Goal: Navigation & Orientation: Find specific page/section

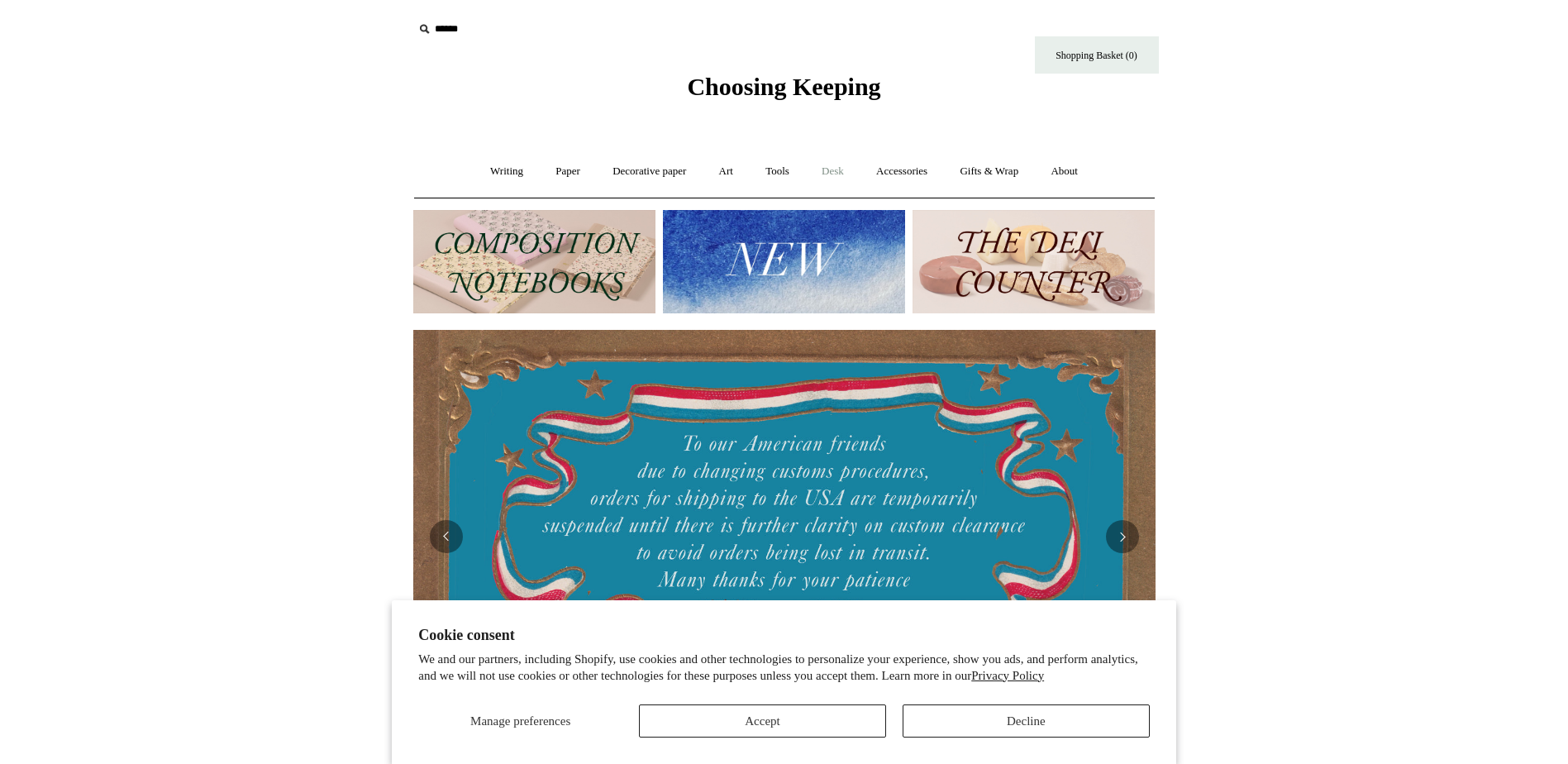
click at [830, 165] on link "Desk +" at bounding box center [833, 171] width 52 height 44
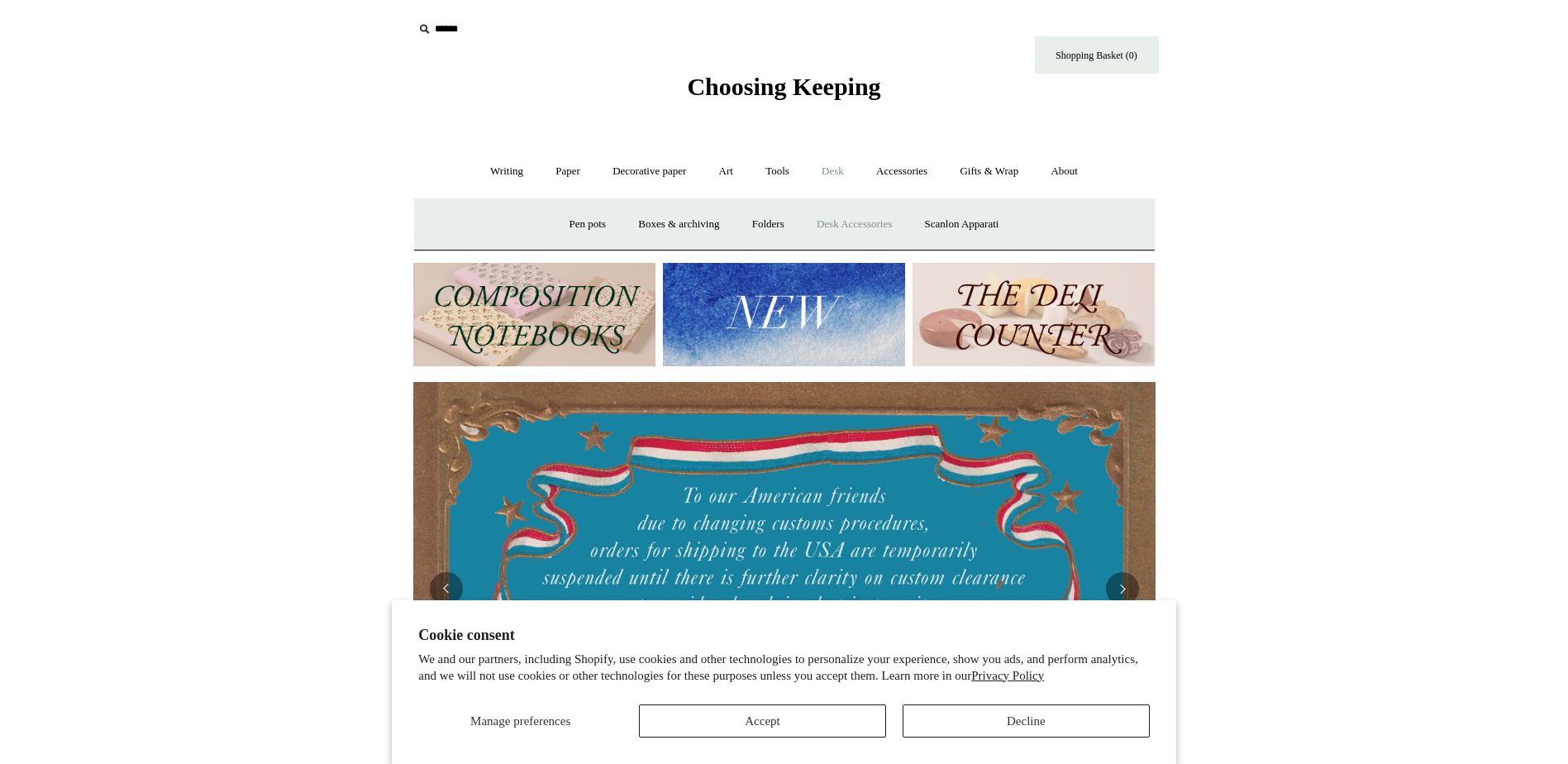
click at [832, 221] on link "Desk Accessories" at bounding box center [853, 224] width 105 height 44
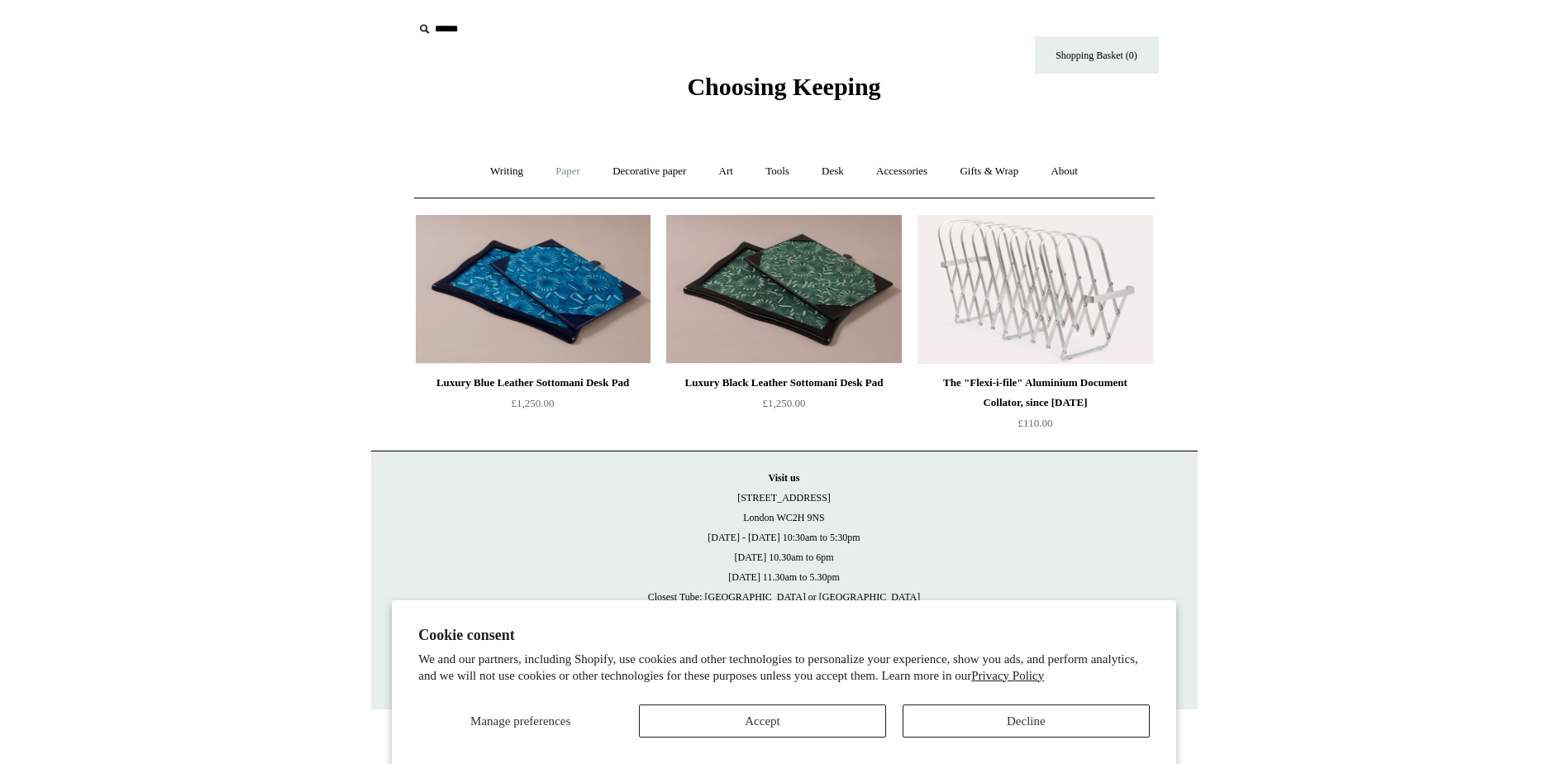
click at [561, 181] on link "Paper +" at bounding box center [567, 171] width 54 height 44
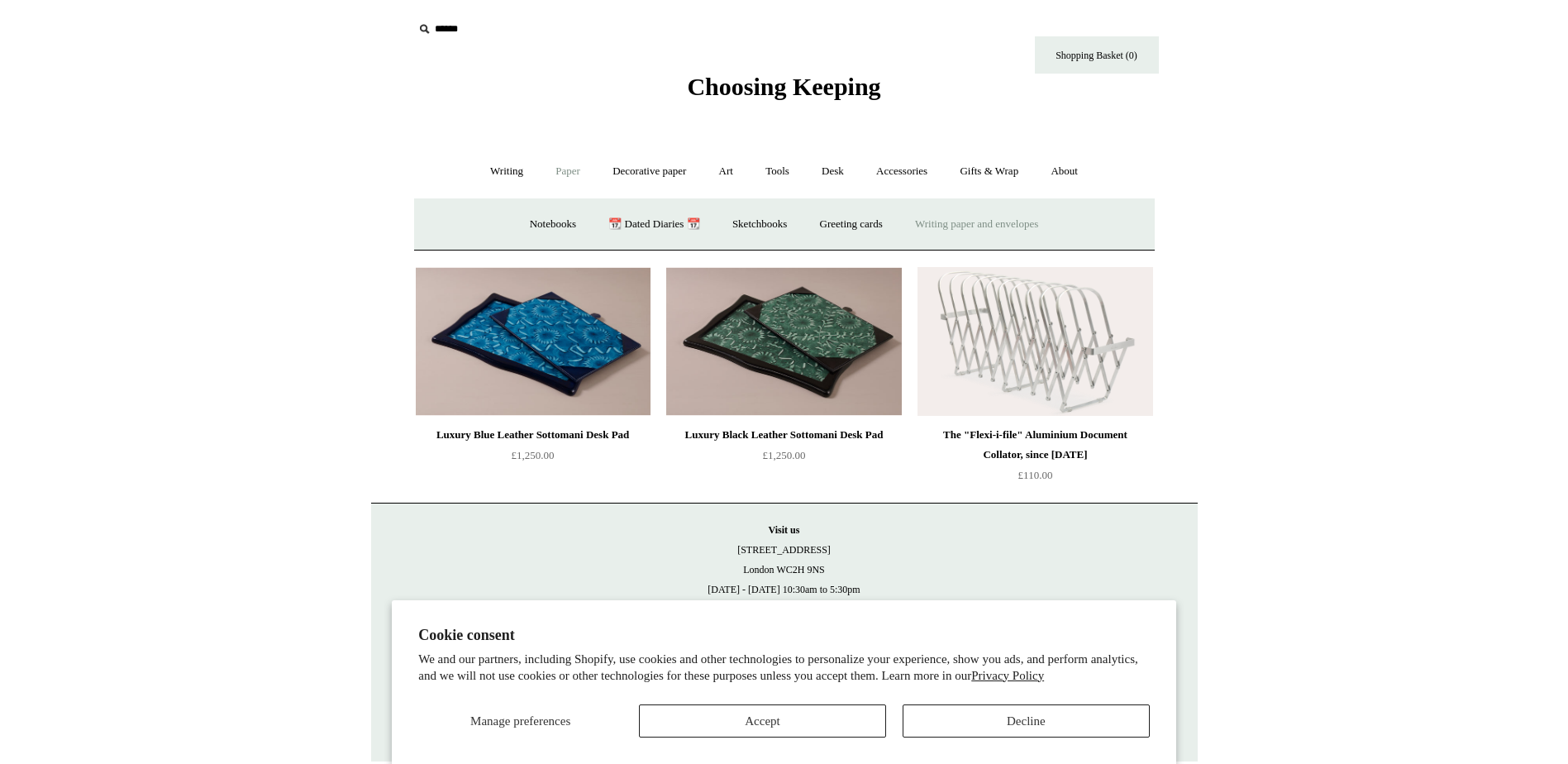
click at [958, 232] on link "Writing paper and envelopes +" at bounding box center [977, 224] width 153 height 44
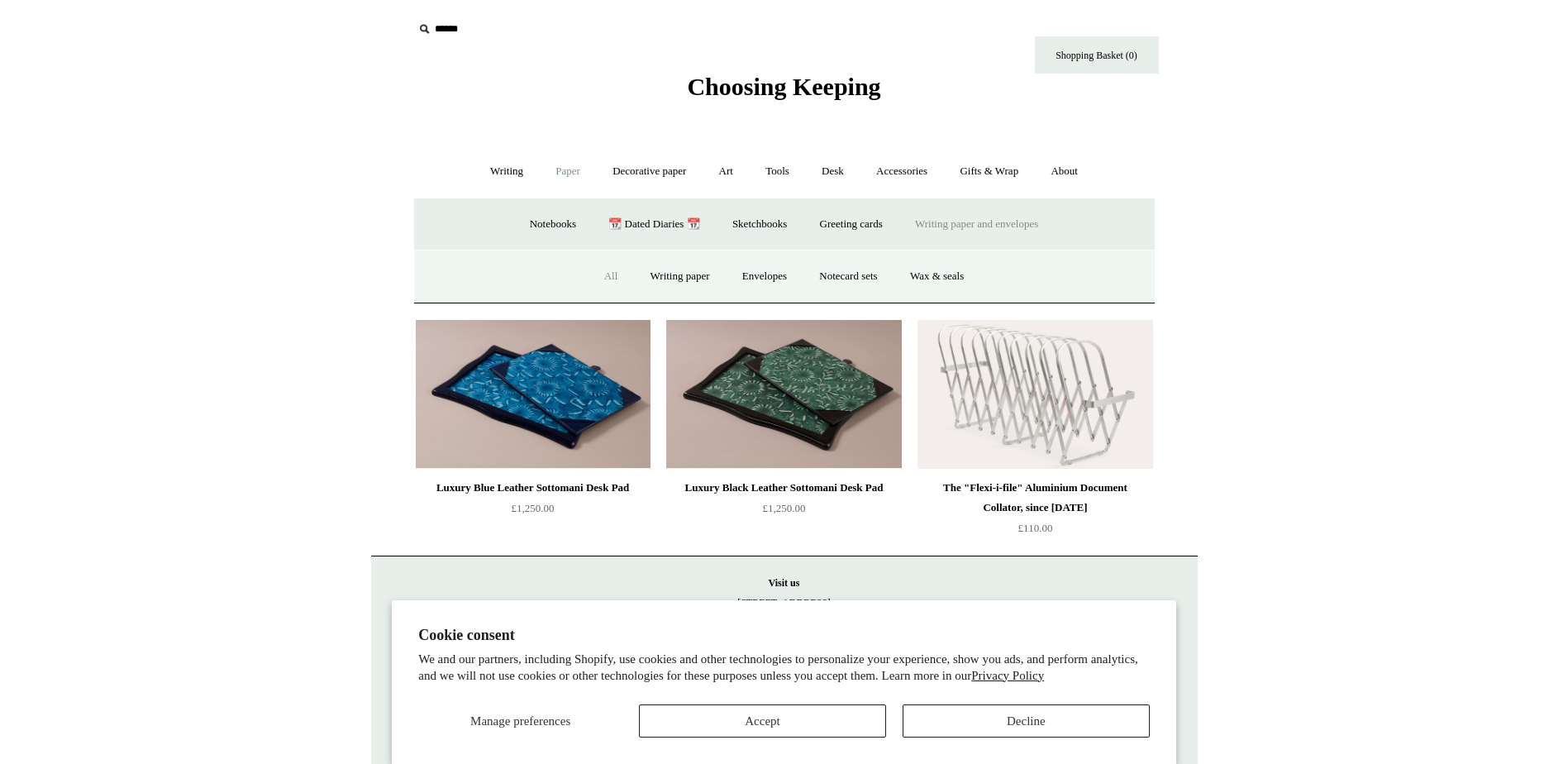
click at [598, 269] on link "All" at bounding box center [611, 276] width 44 height 44
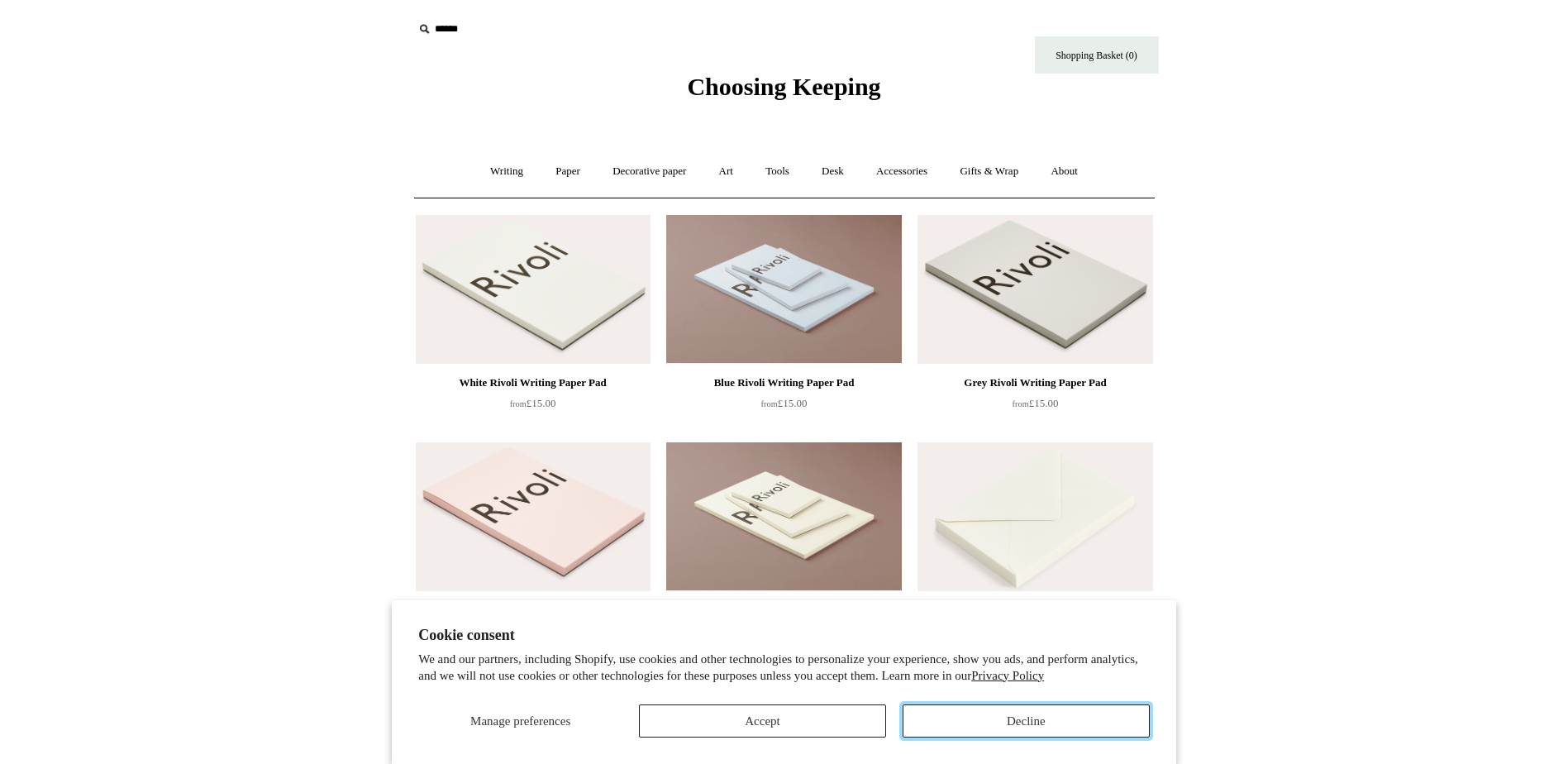
click at [975, 729] on button "Decline" at bounding box center [1025, 720] width 247 height 33
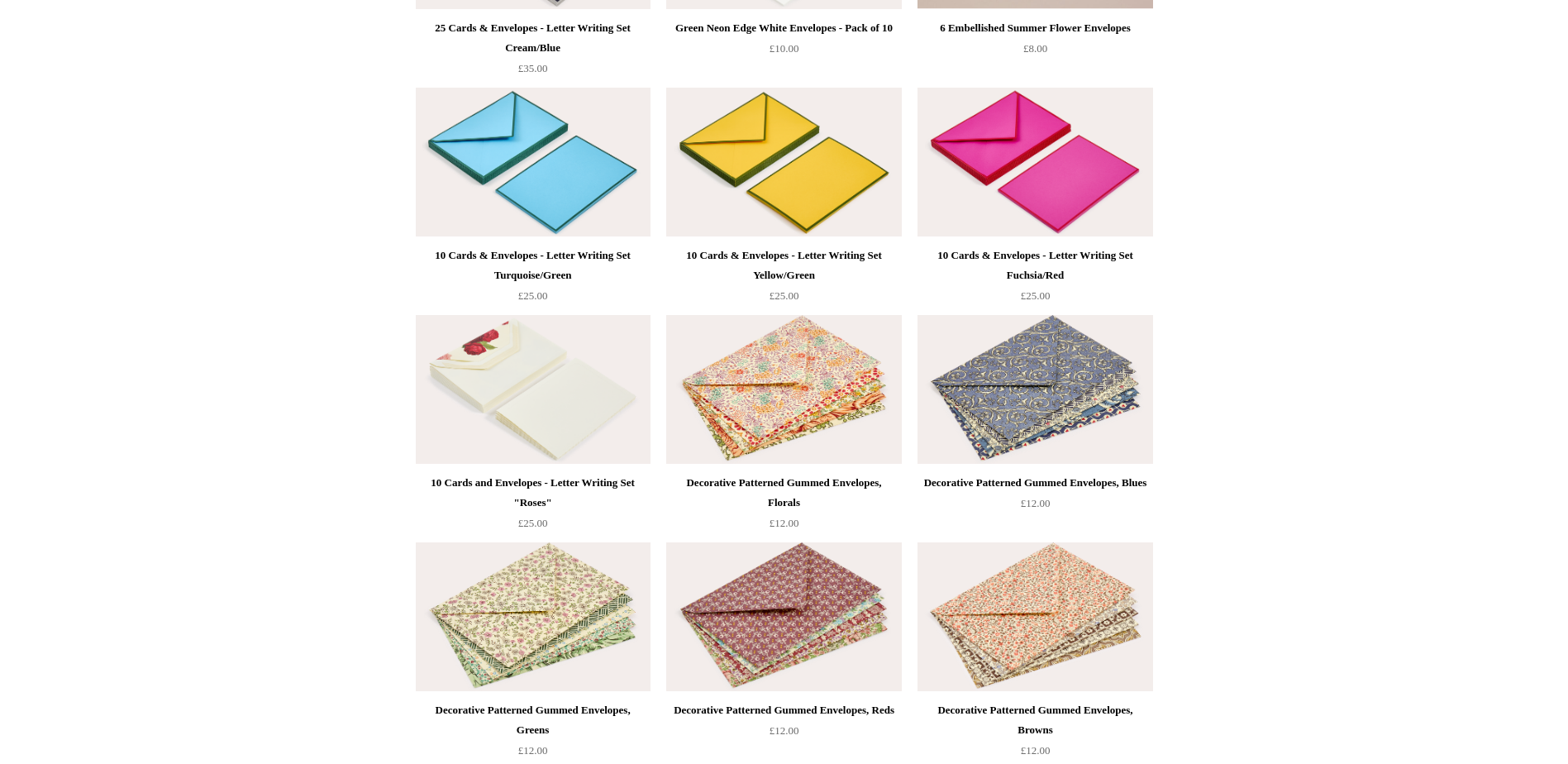
scroll to position [1983, 0]
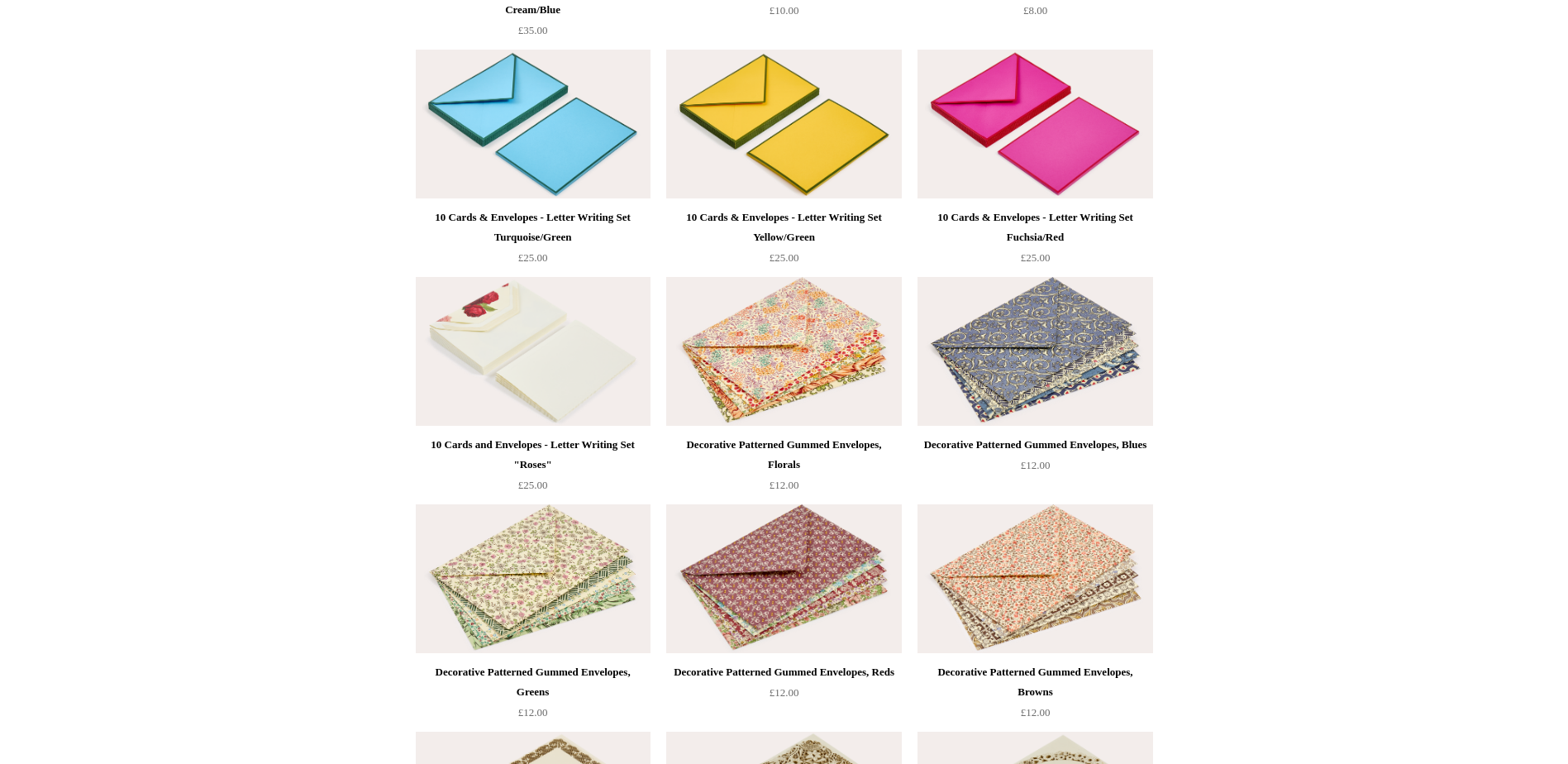
click at [995, 375] on img at bounding box center [1034, 351] width 235 height 148
click at [1103, 564] on img at bounding box center [1034, 577] width 235 height 148
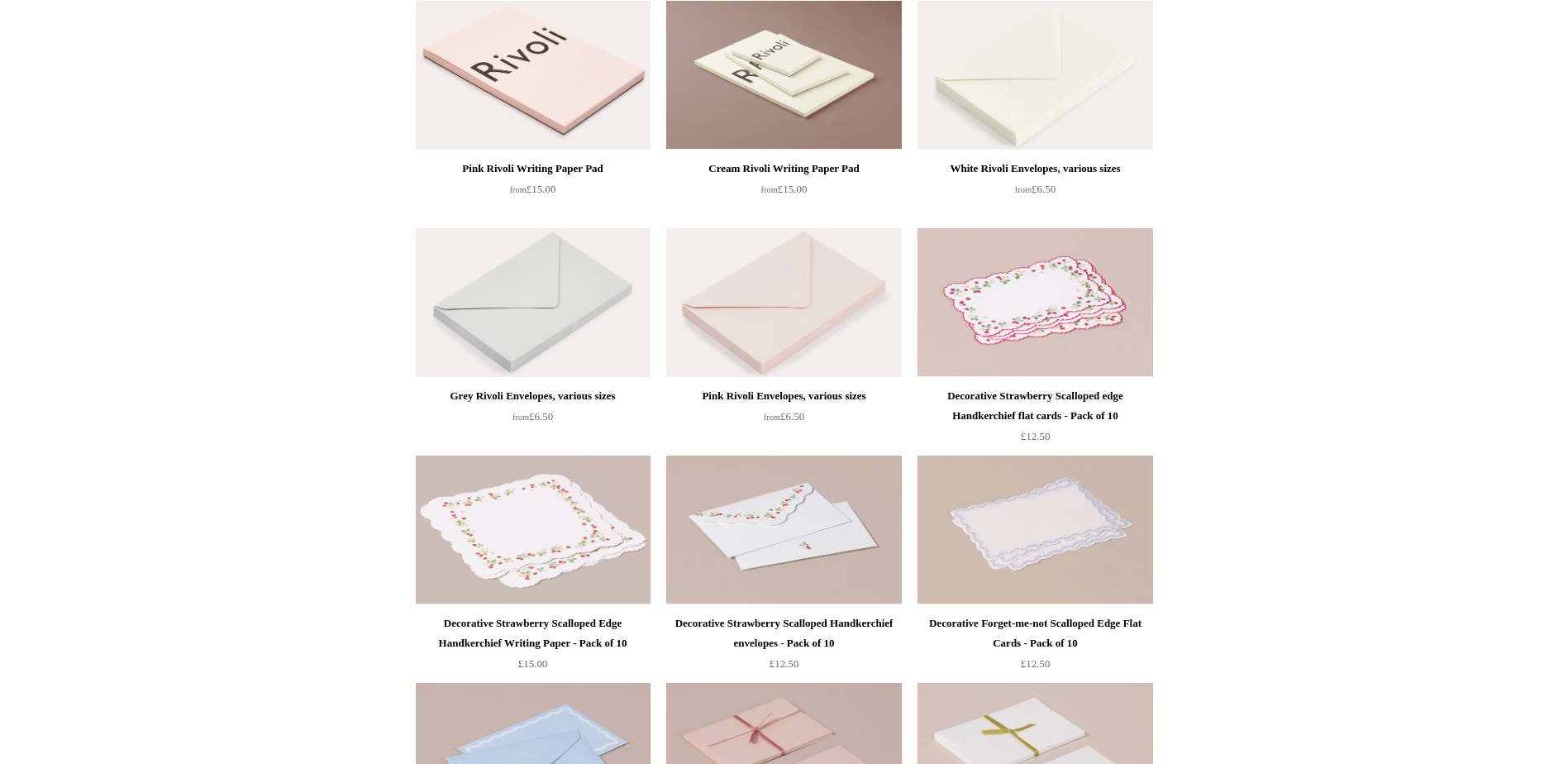
scroll to position [0, 0]
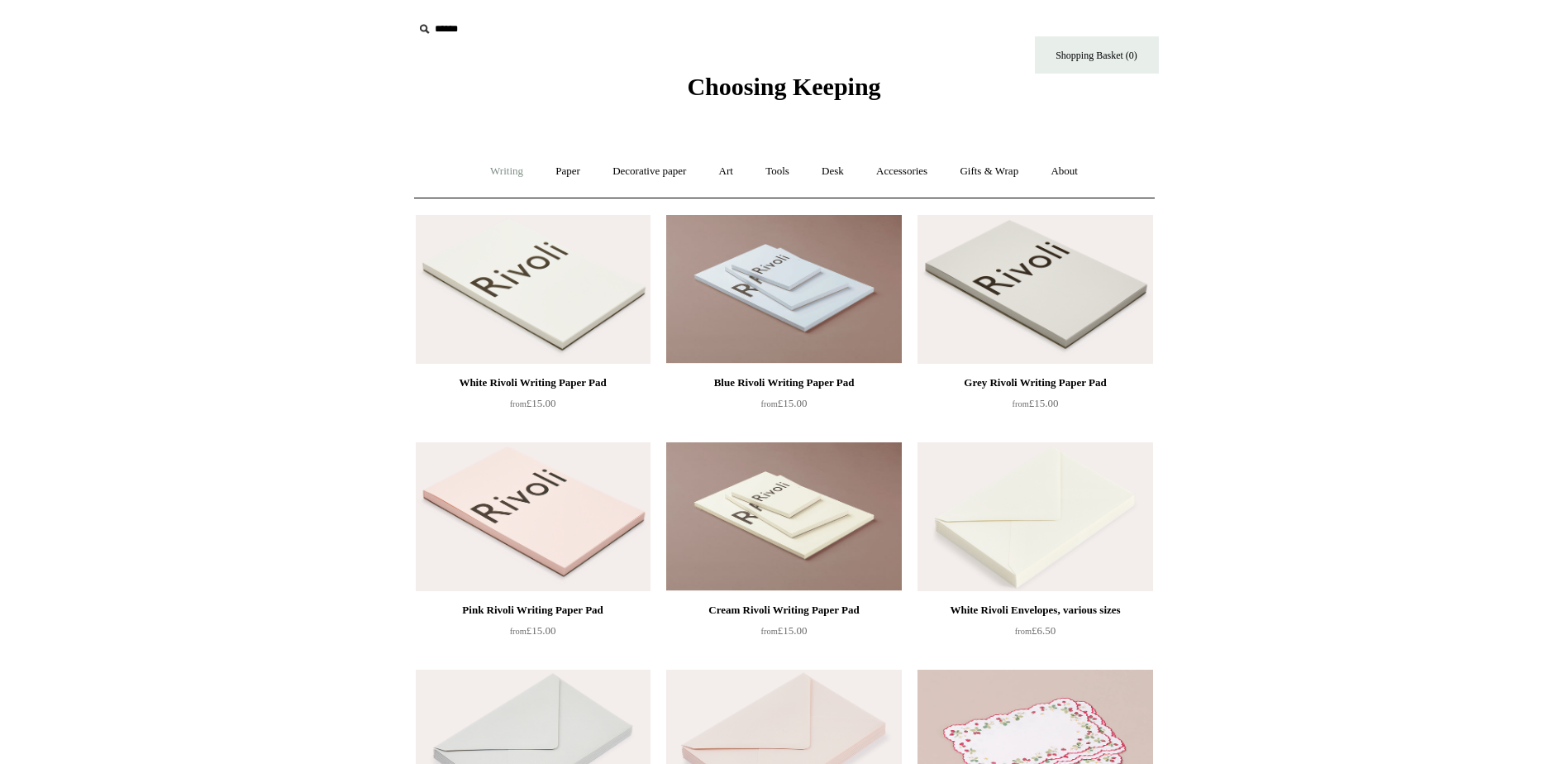
click at [518, 179] on link "Writing +" at bounding box center [506, 171] width 62 height 44
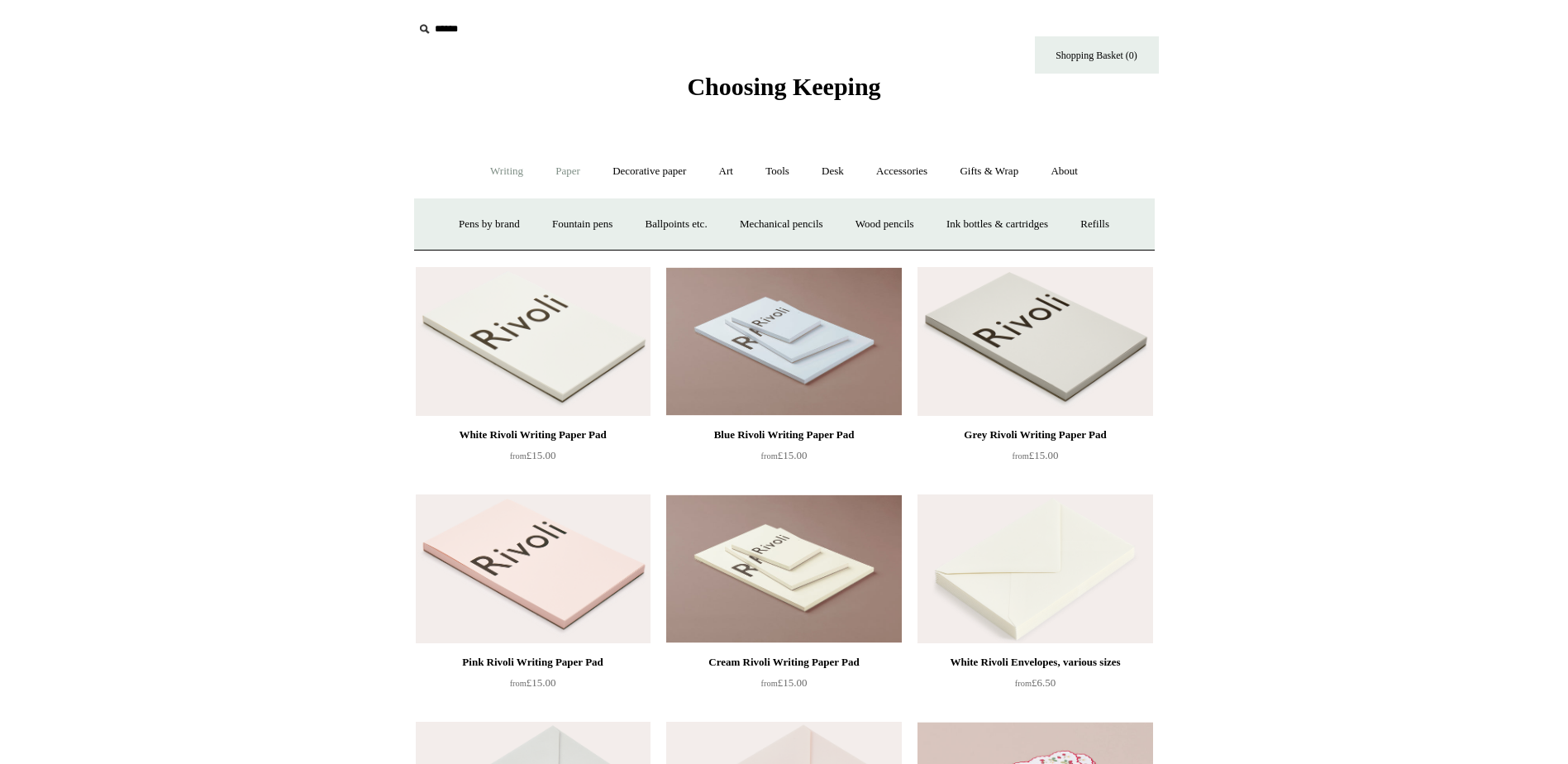
click at [547, 170] on link "Paper +" at bounding box center [567, 171] width 54 height 44
click at [532, 229] on link "Notebooks +" at bounding box center [553, 224] width 76 height 44
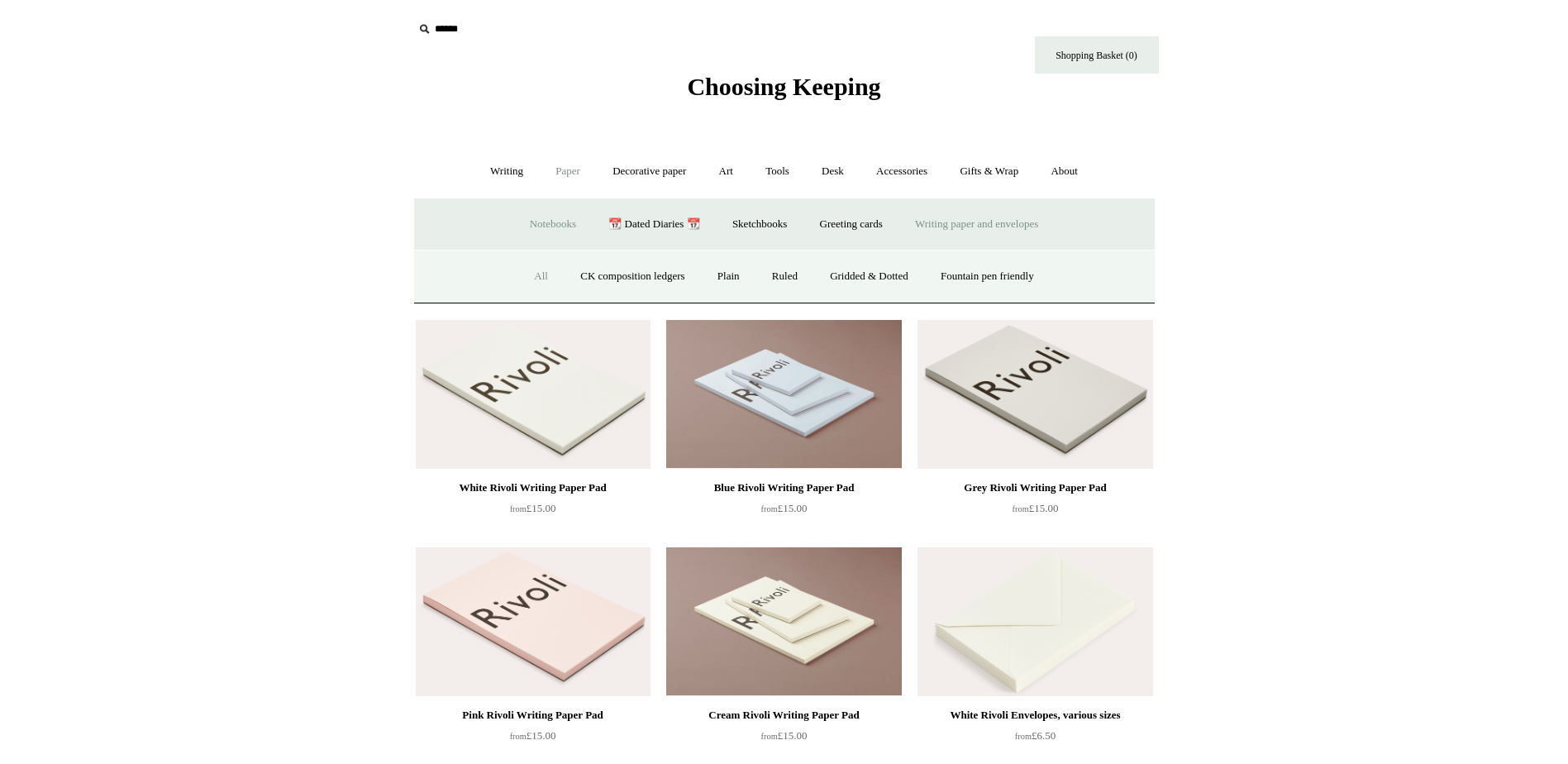
click at [537, 270] on link "All" at bounding box center [540, 276] width 44 height 44
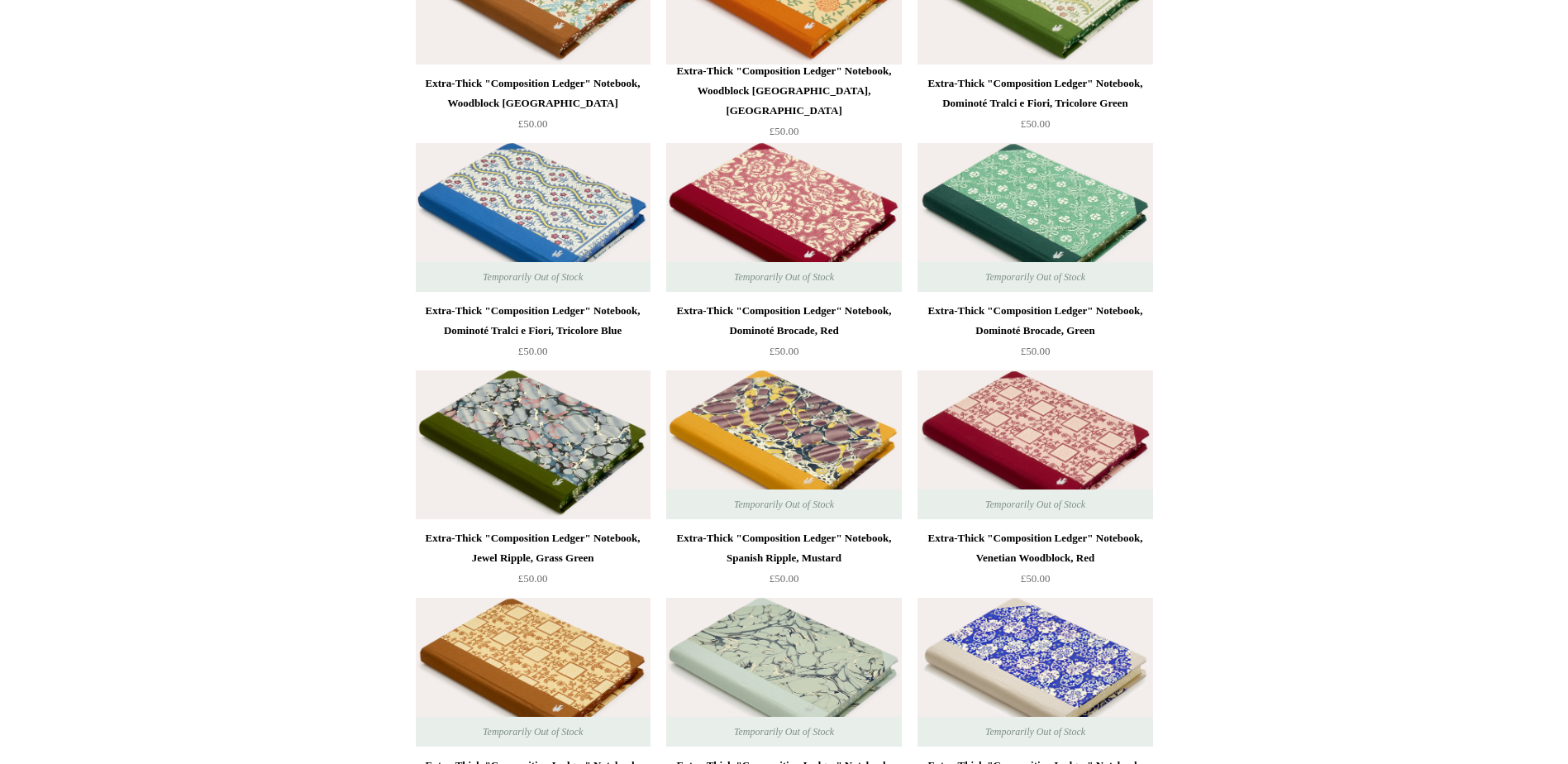
scroll to position [10503, 0]
